Goal: Task Accomplishment & Management: Manage account settings

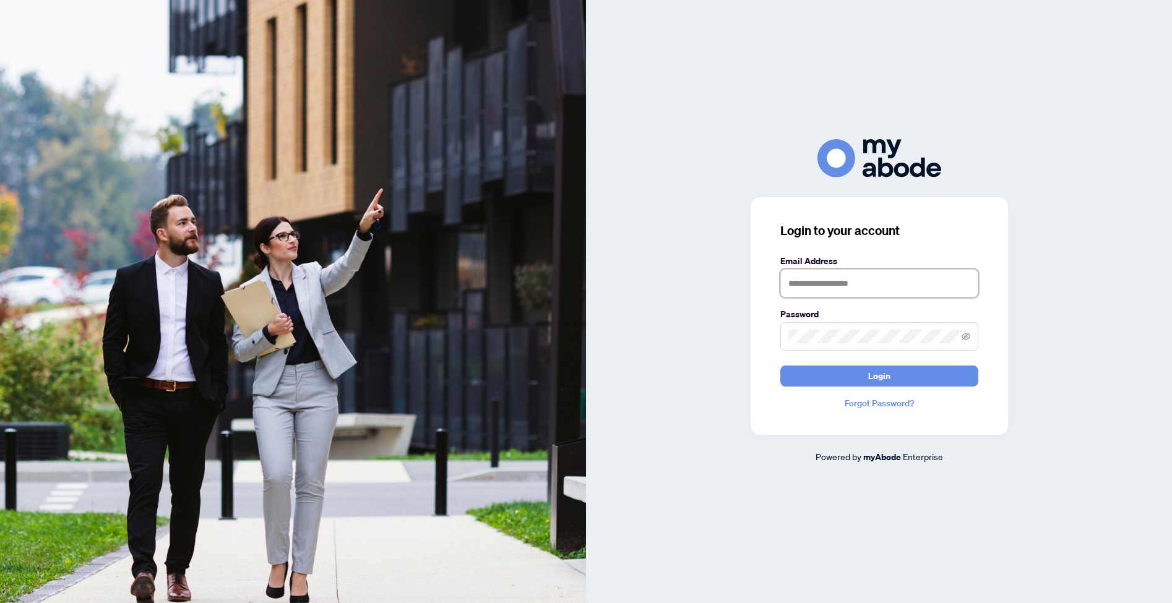
type input "**********"
drag, startPoint x: 838, startPoint y: 383, endPoint x: 831, endPoint y: 374, distance: 11.0
click at [838, 383] on button "Login" at bounding box center [880, 376] width 198 height 21
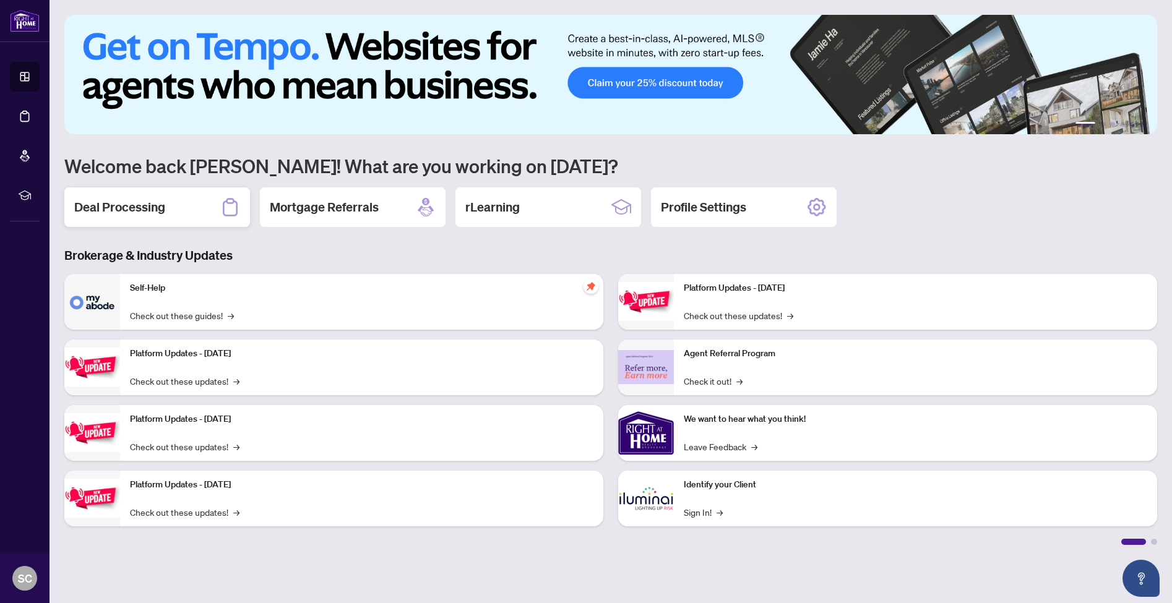
click at [171, 206] on div "Deal Processing" at bounding box center [157, 208] width 186 height 40
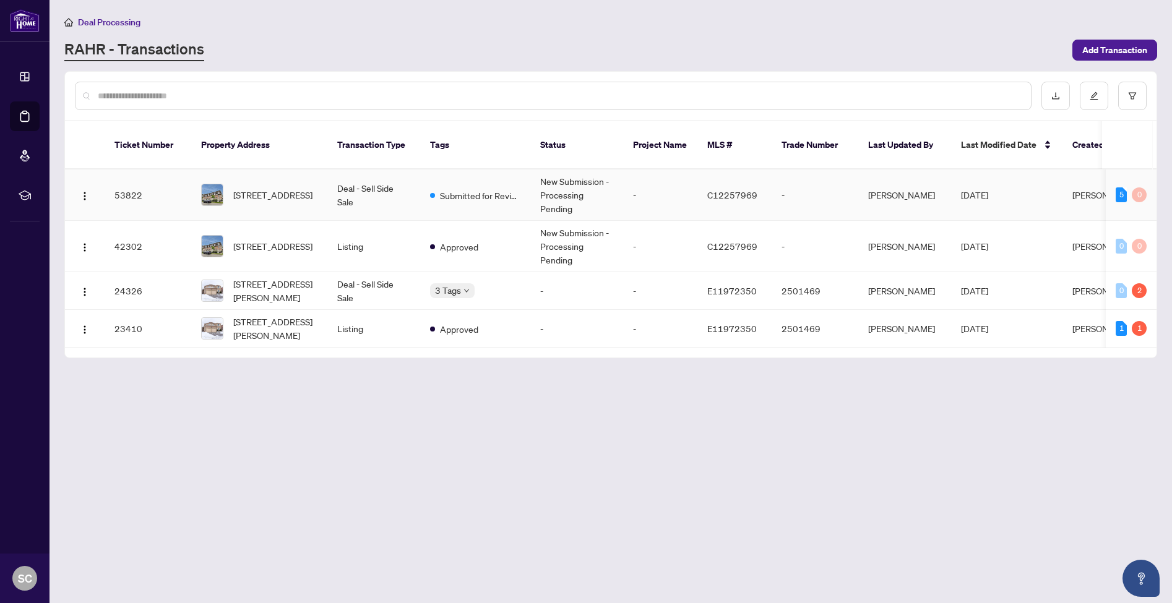
click at [382, 194] on td "Deal - Sell Side Sale" at bounding box center [373, 195] width 93 height 51
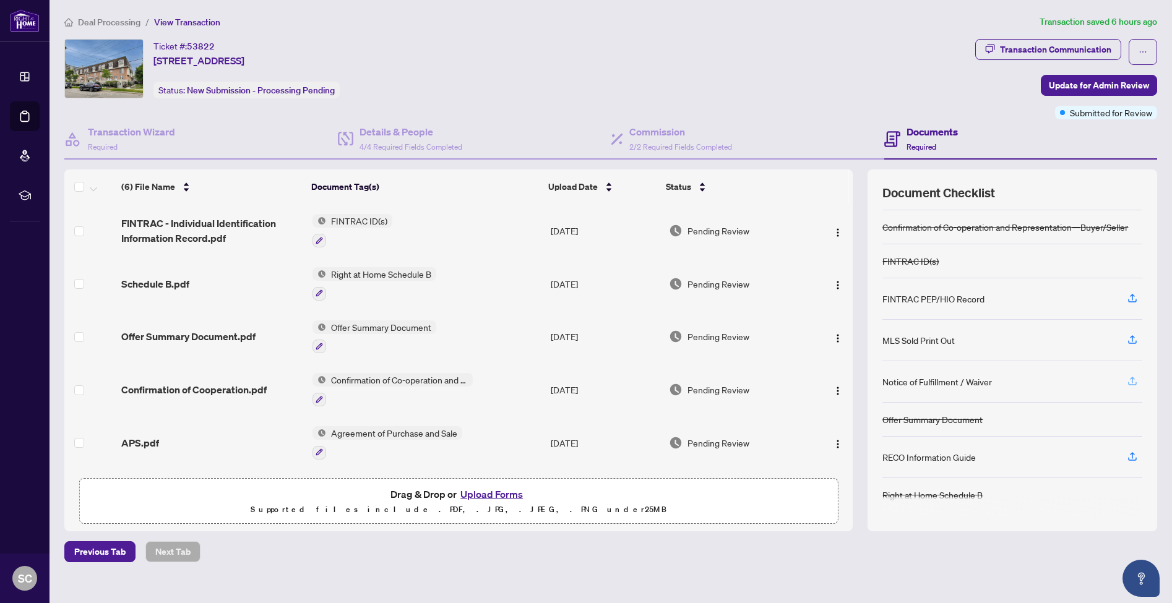
click at [1135, 380] on icon "button" at bounding box center [1132, 381] width 11 height 11
click at [1132, 383] on icon "button" at bounding box center [1132, 381] width 11 height 11
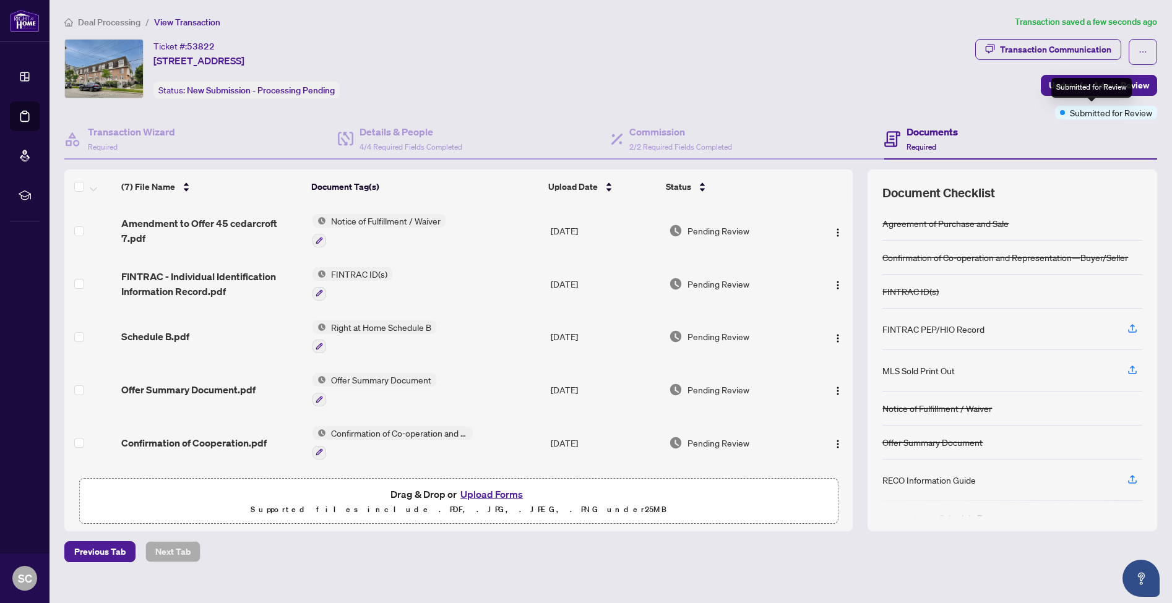
click at [1087, 114] on span "Submitted for Review" at bounding box center [1111, 113] width 82 height 14
click at [1070, 110] on span "Submitted for Review" at bounding box center [1111, 113] width 82 height 14
